Goal: Task Accomplishment & Management: Use online tool/utility

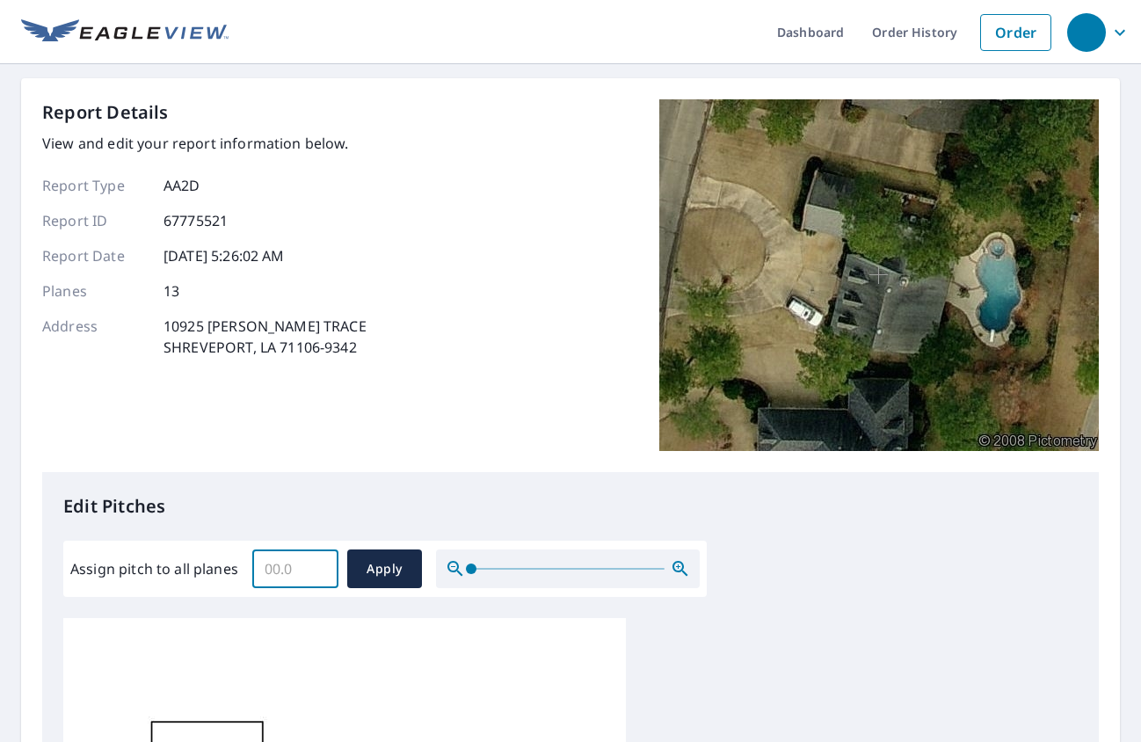
click at [283, 568] on input "Assign pitch to all planes" at bounding box center [295, 568] width 86 height 49
type input "9"
click at [401, 556] on button "Apply" at bounding box center [384, 568] width 75 height 39
type input "9"
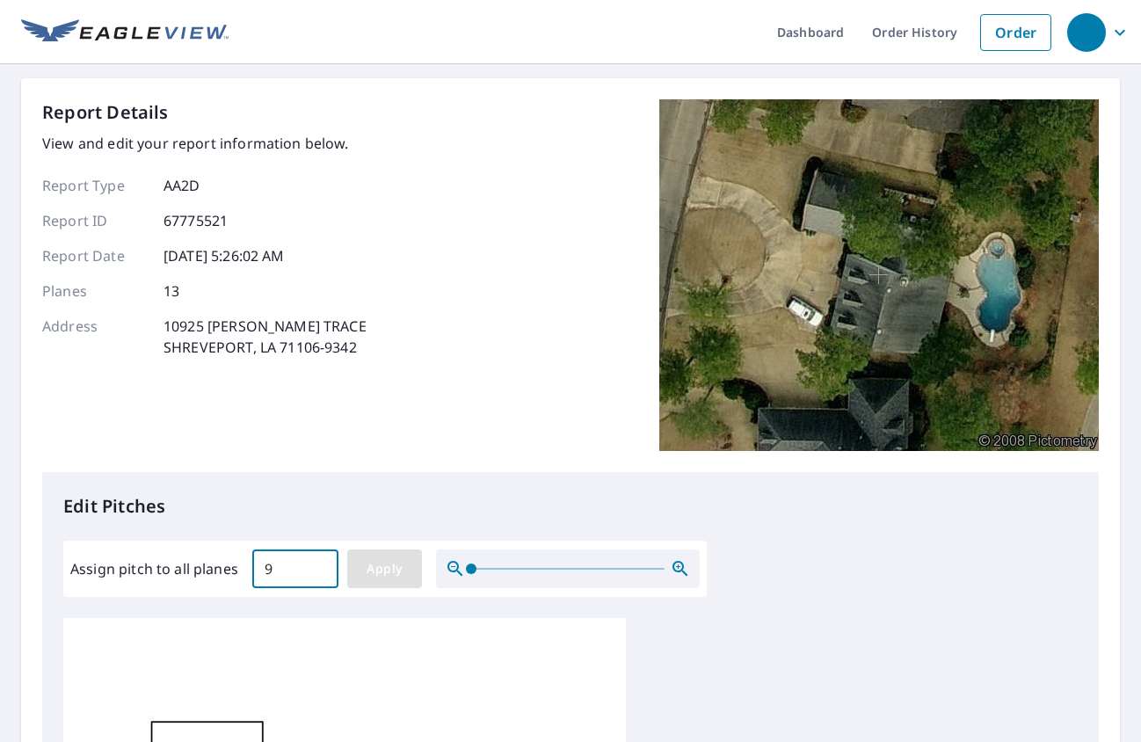
type input "9"
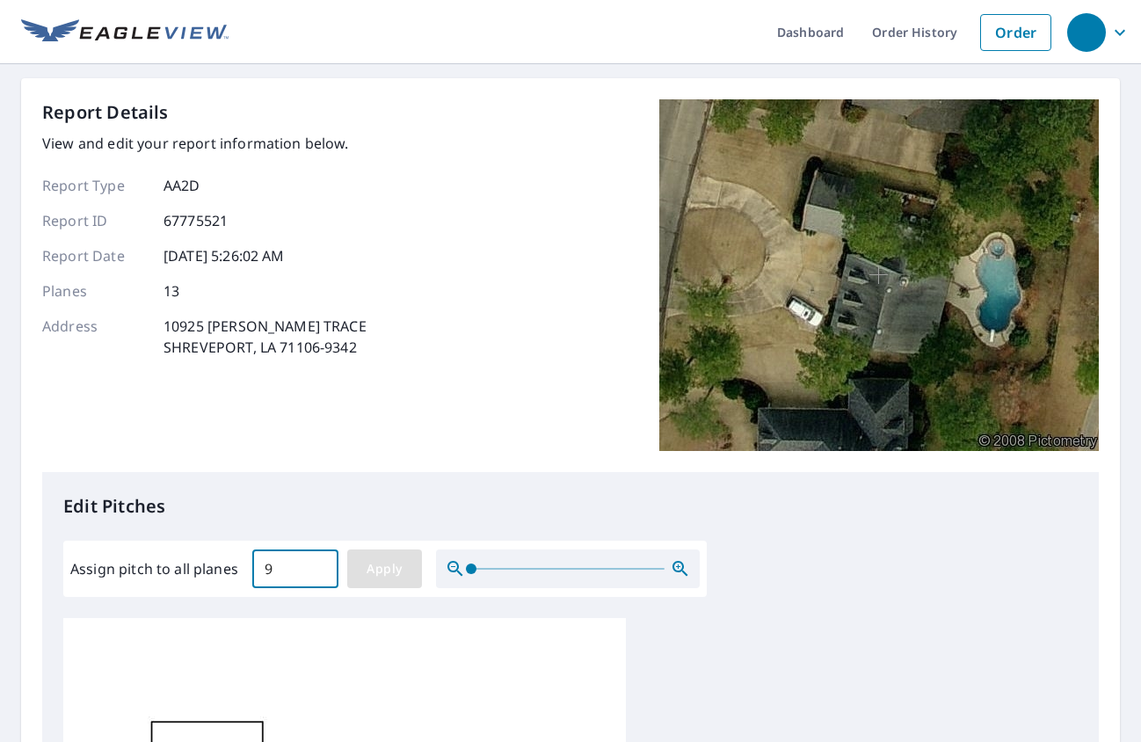
type input "9"
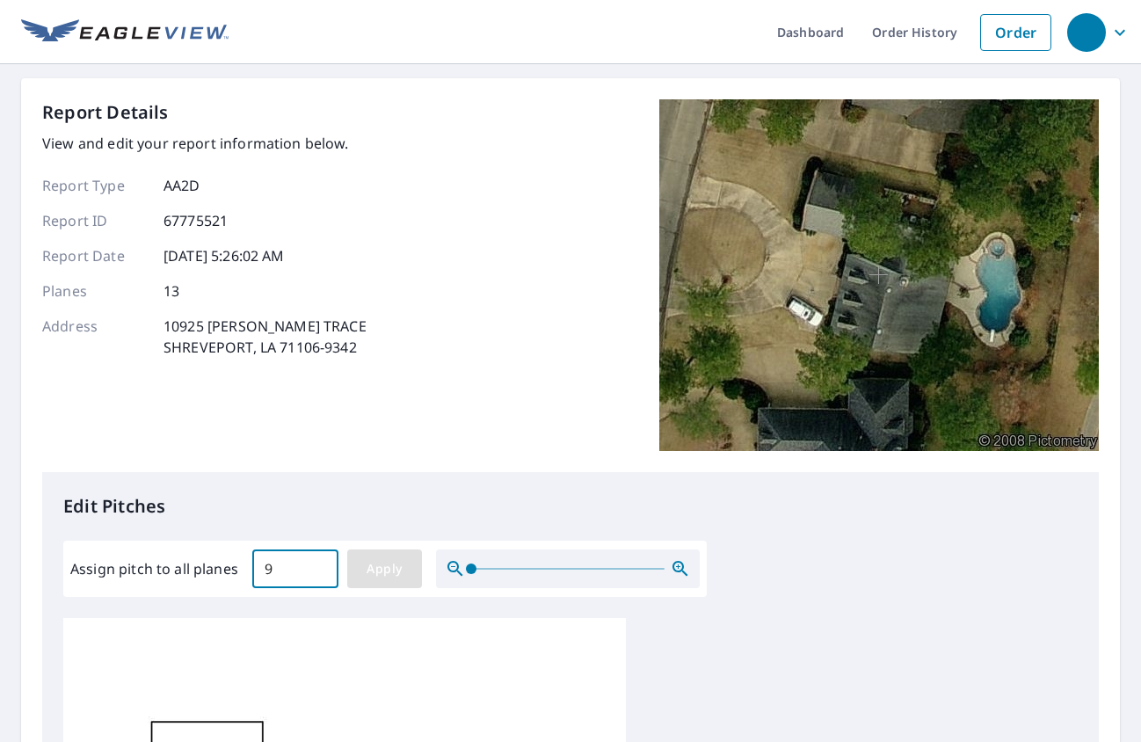
type input "9"
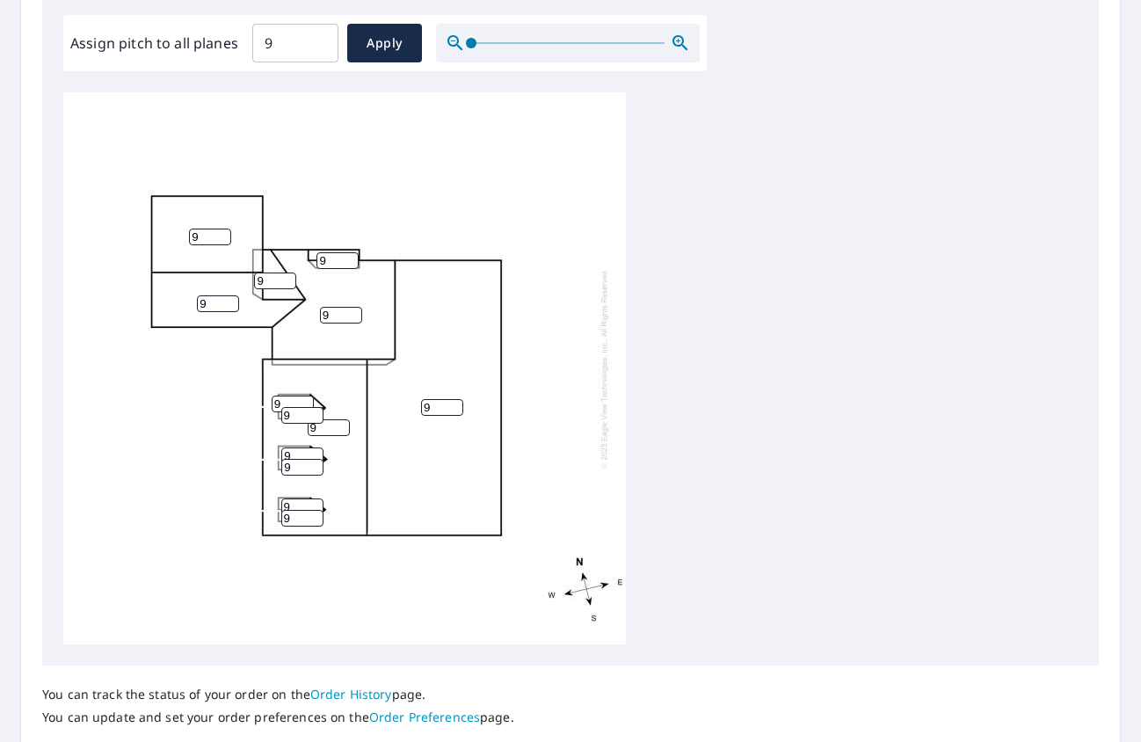
scroll to position [615, 0]
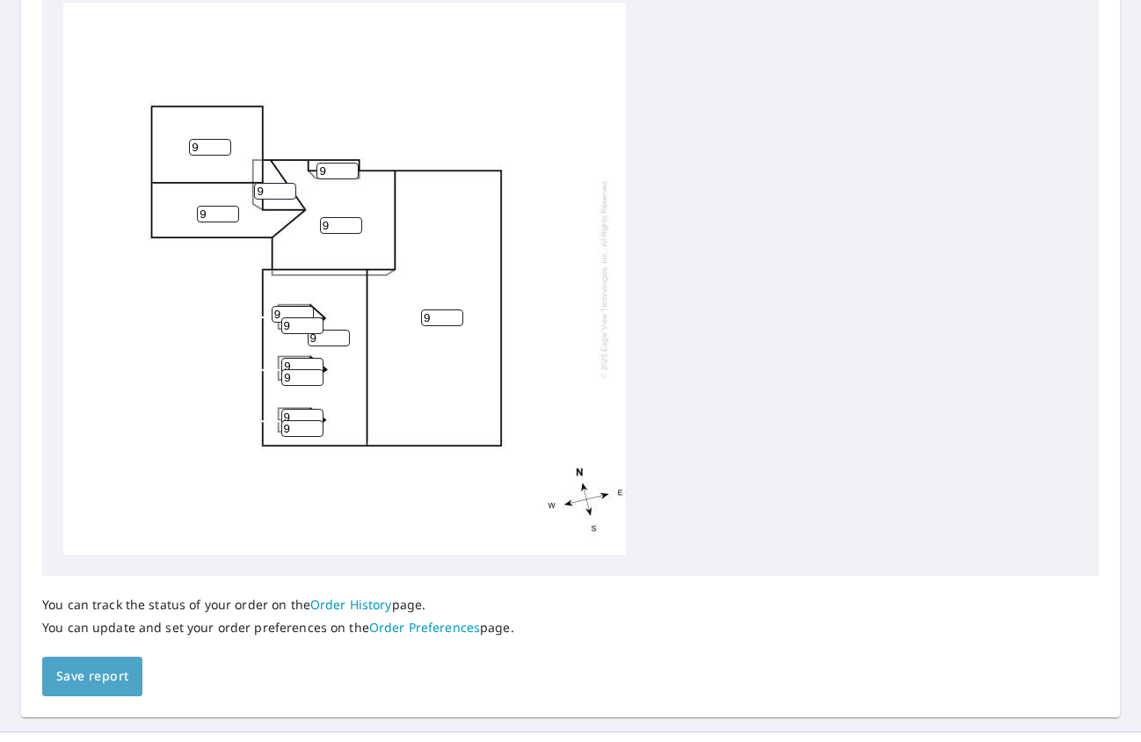
click at [116, 691] on button "Save report" at bounding box center [92, 676] width 100 height 40
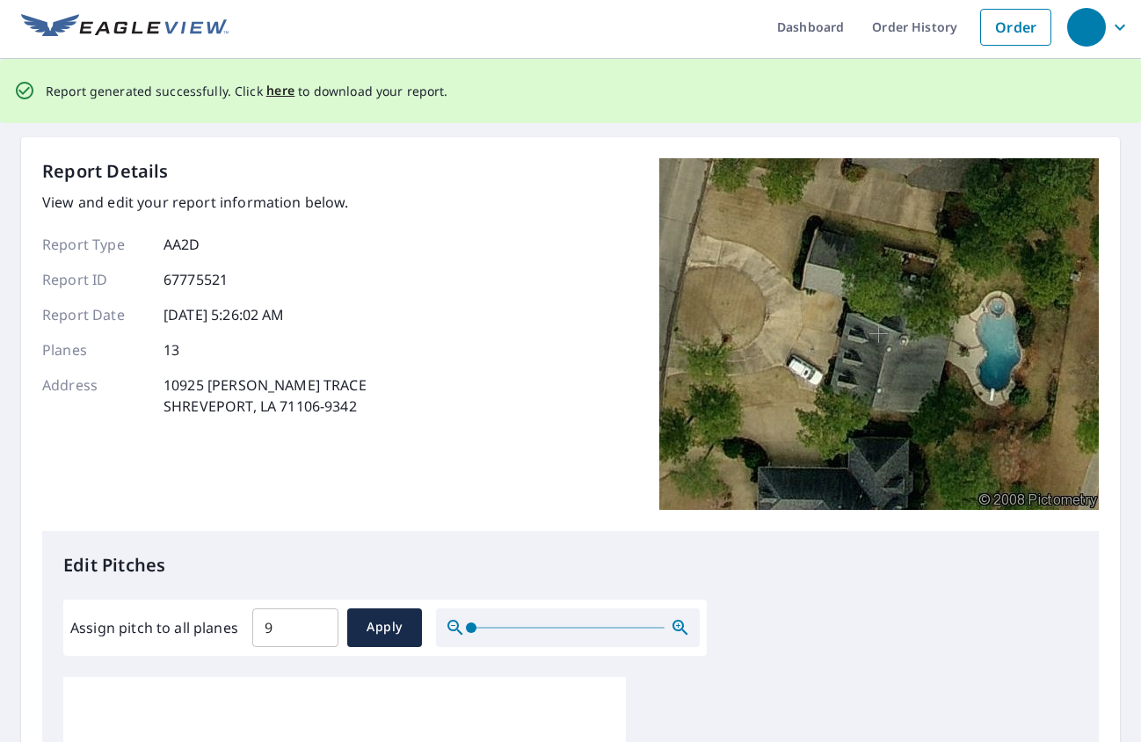
scroll to position [0, 0]
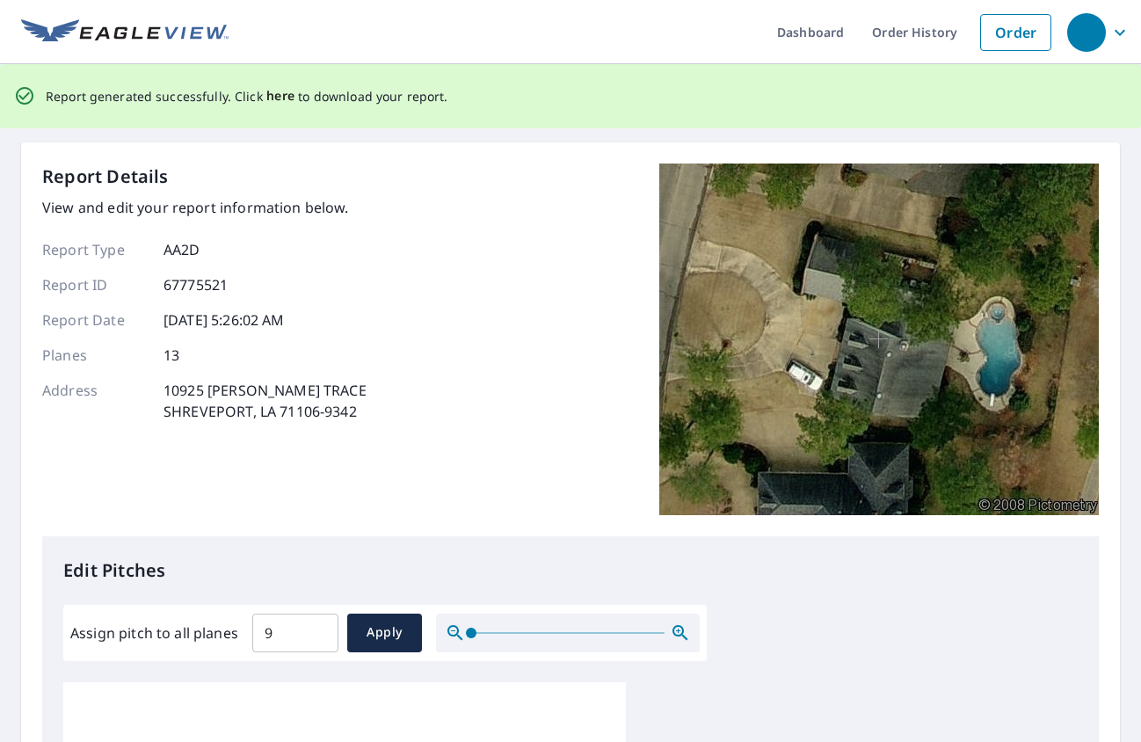
click at [282, 93] on span "here" at bounding box center [280, 96] width 29 height 22
